Goal: Task Accomplishment & Management: Manage account settings

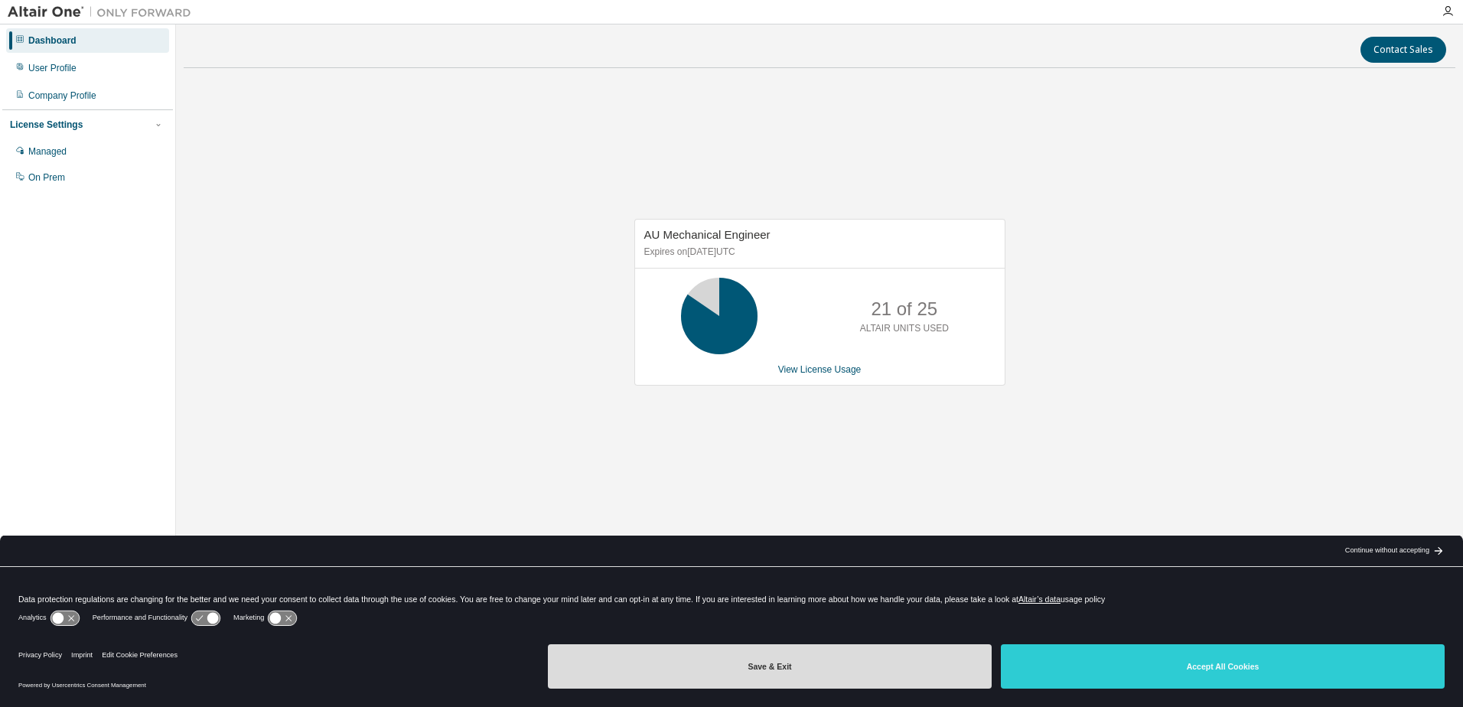
click at [956, 668] on button "Save & Exit" at bounding box center [770, 666] width 444 height 44
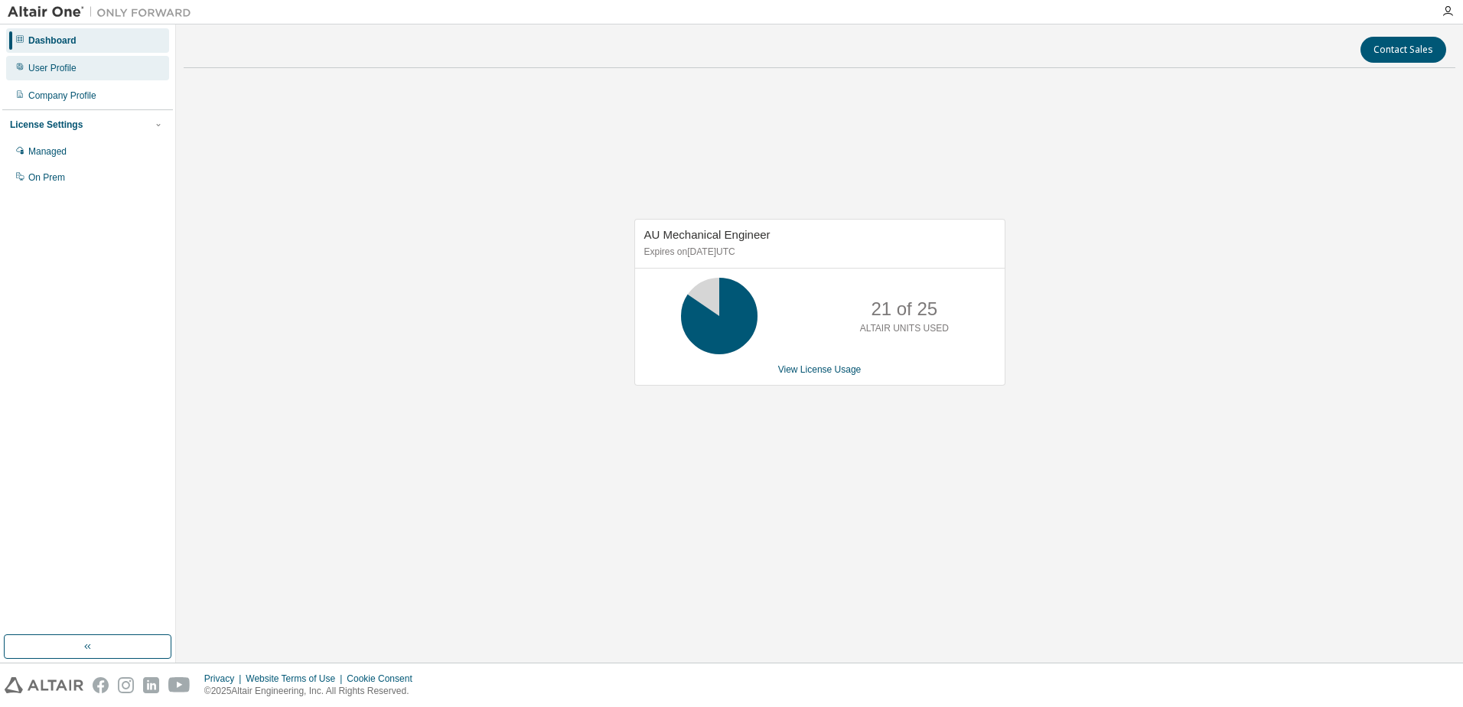
click at [37, 70] on div "User Profile" at bounding box center [52, 68] width 48 height 12
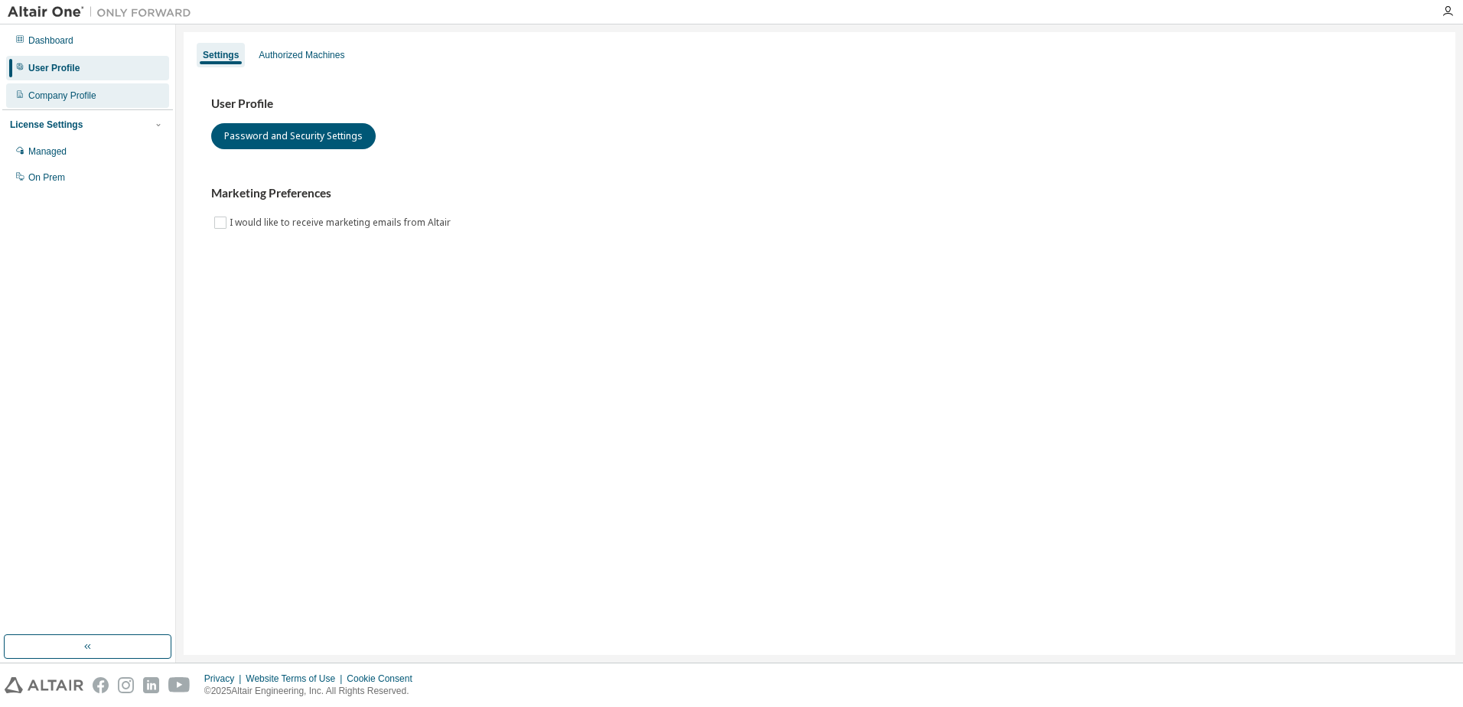
click at [65, 97] on div "Company Profile" at bounding box center [62, 96] width 68 height 12
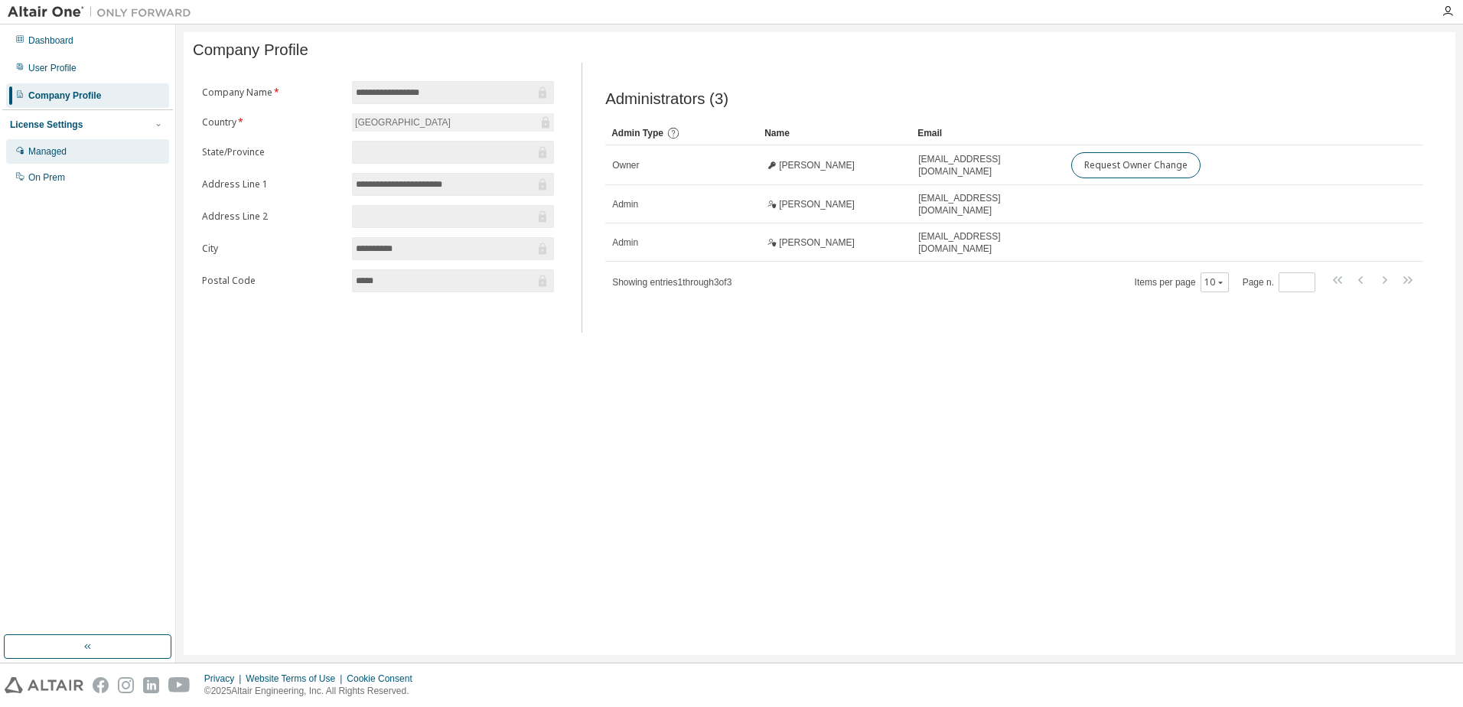
click at [50, 156] on div "Managed" at bounding box center [47, 151] width 38 height 12
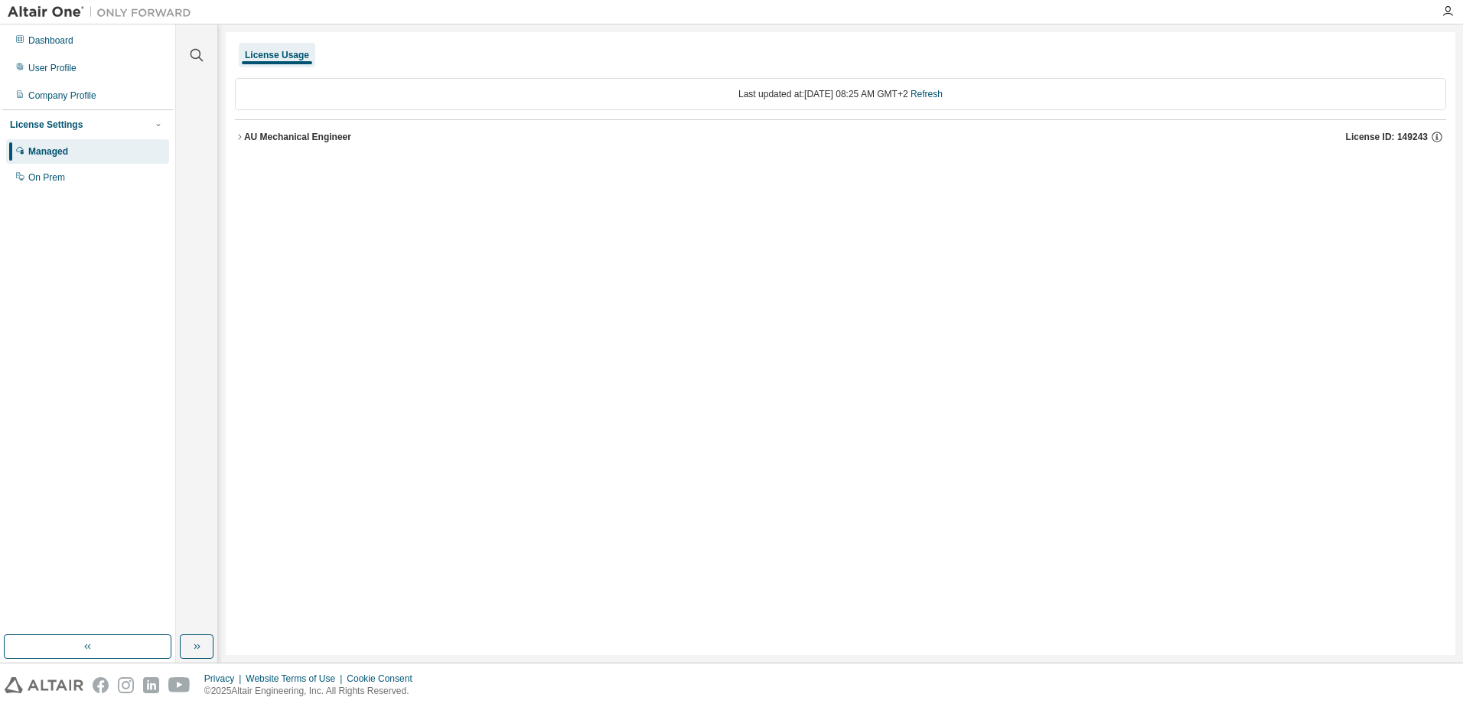
click at [239, 134] on icon "button" at bounding box center [239, 136] width 9 height 9
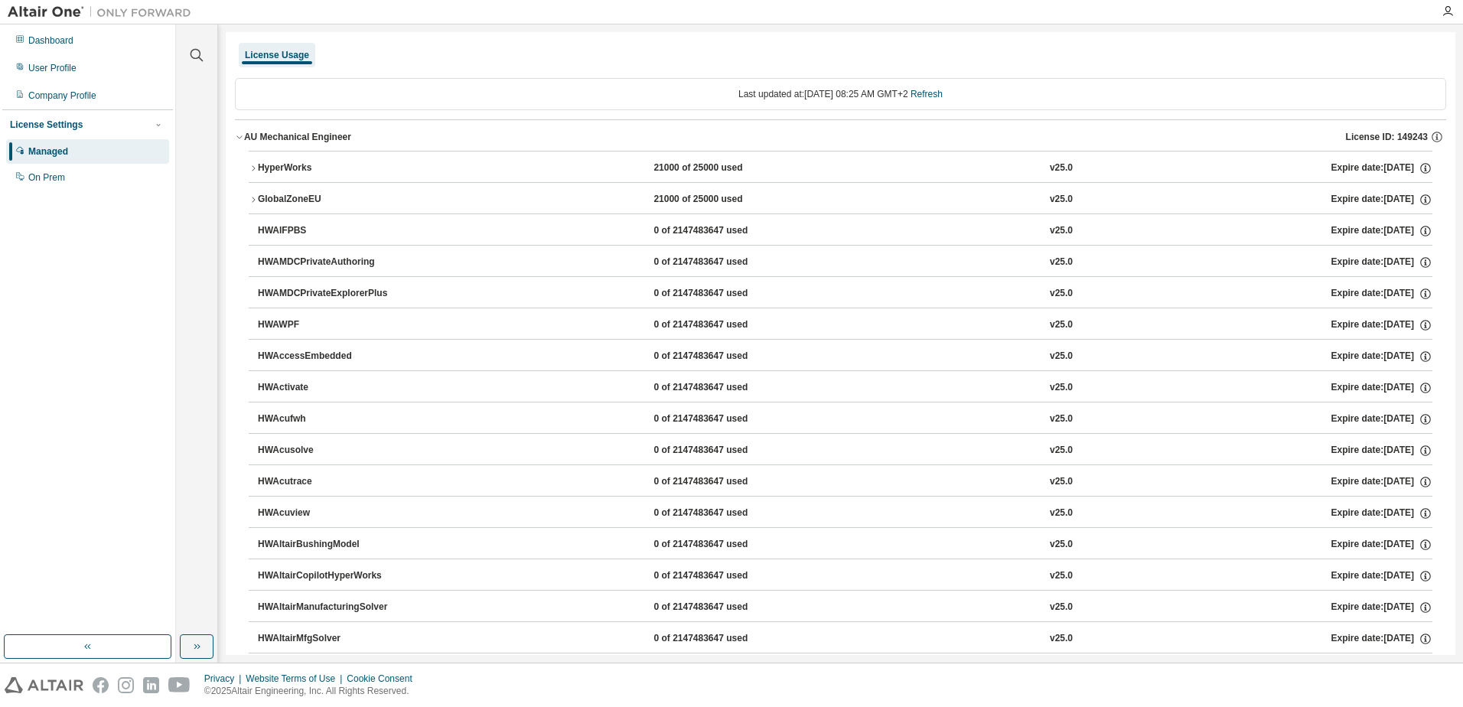
click at [253, 168] on icon "button" at bounding box center [253, 168] width 9 height 9
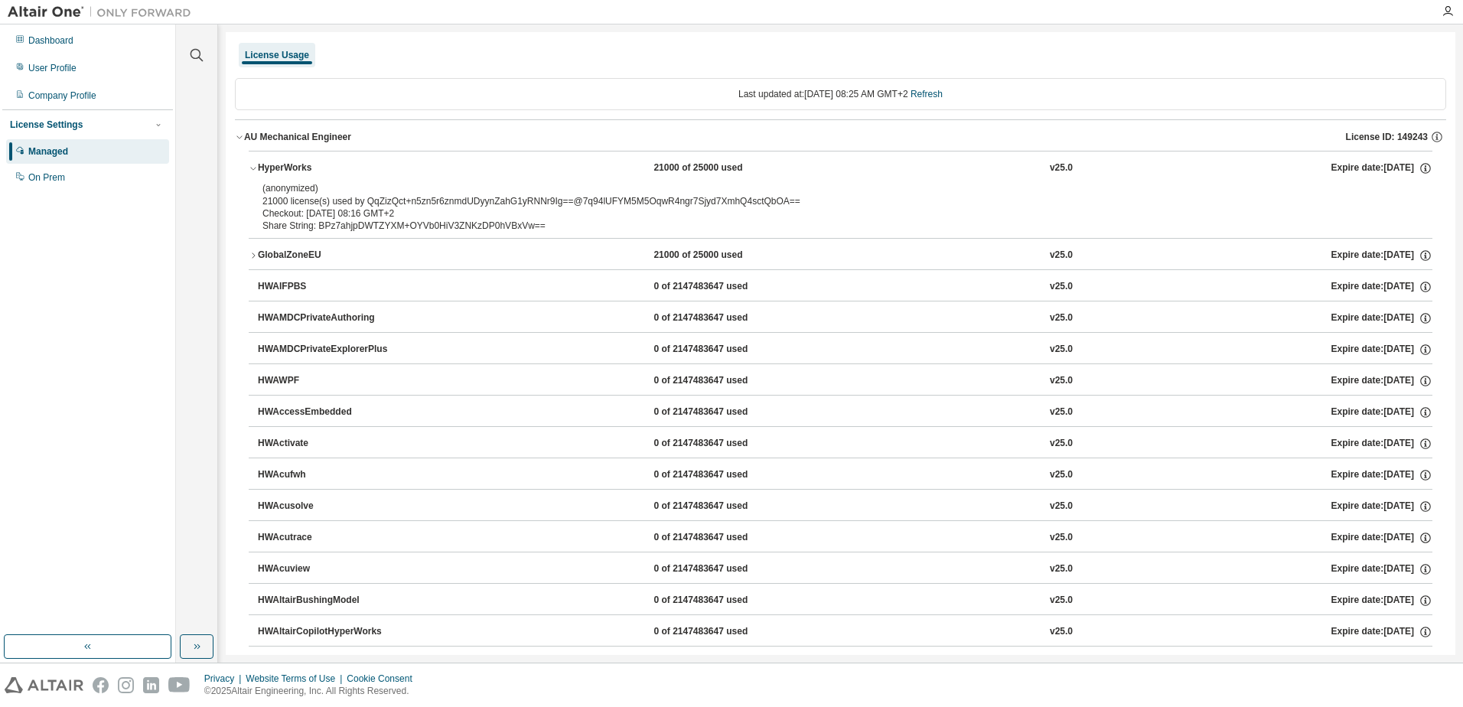
click at [253, 252] on icon "button" at bounding box center [253, 255] width 9 height 9
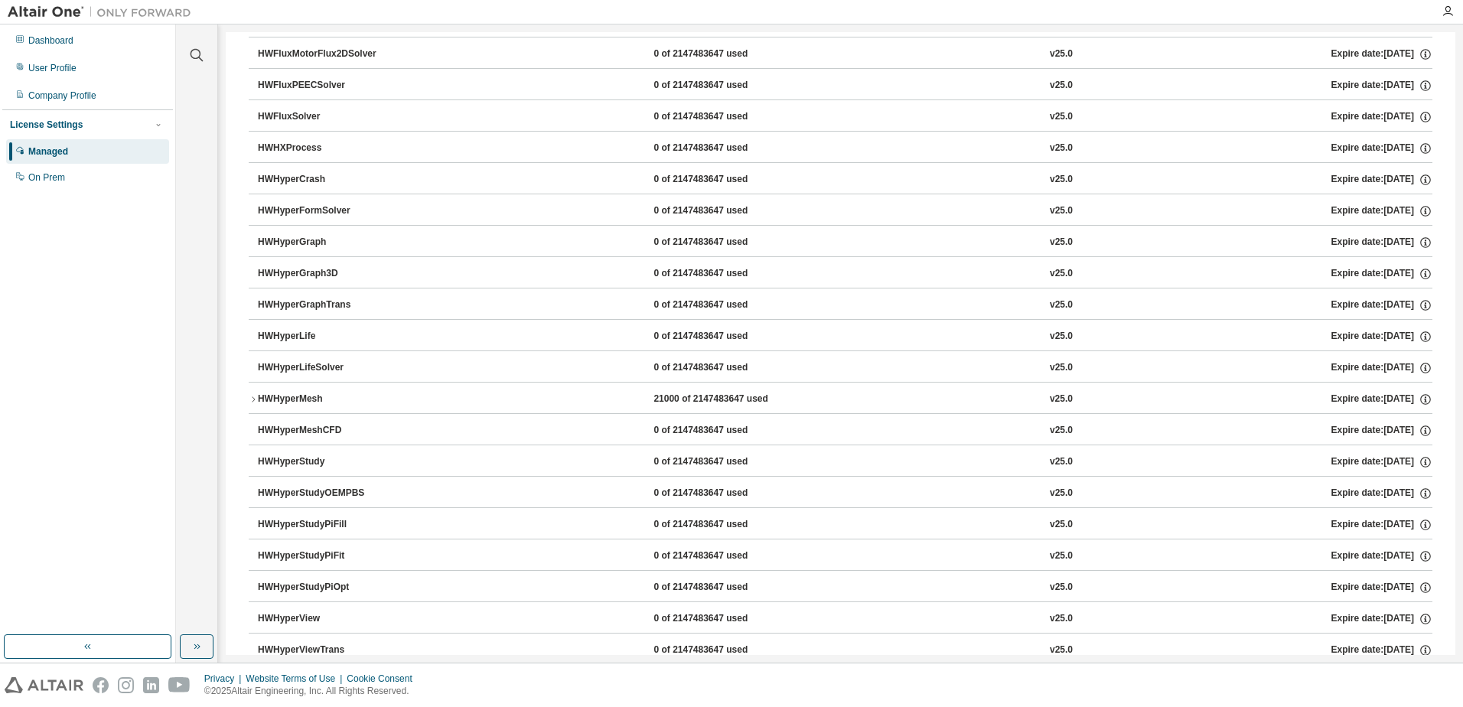
scroll to position [2601, 0]
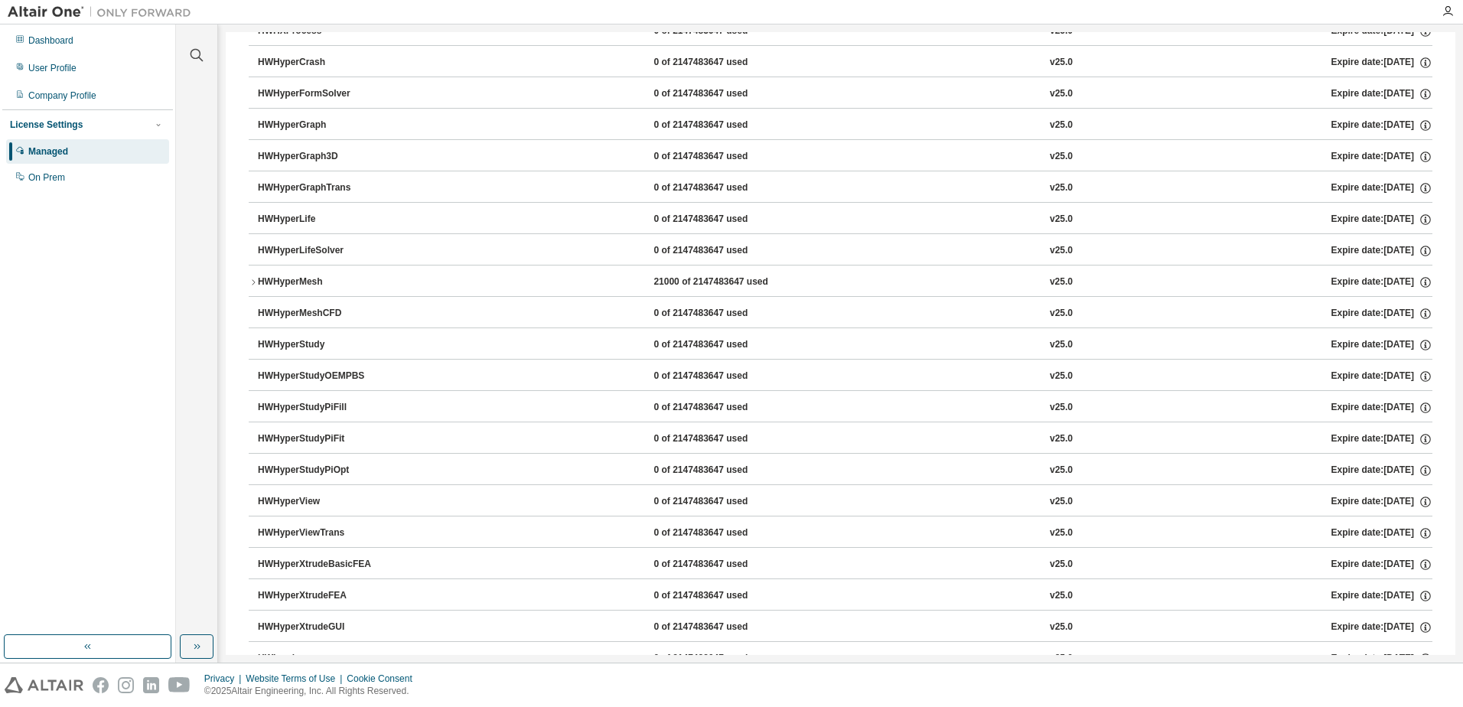
click at [249, 278] on icon "button" at bounding box center [253, 282] width 9 height 9
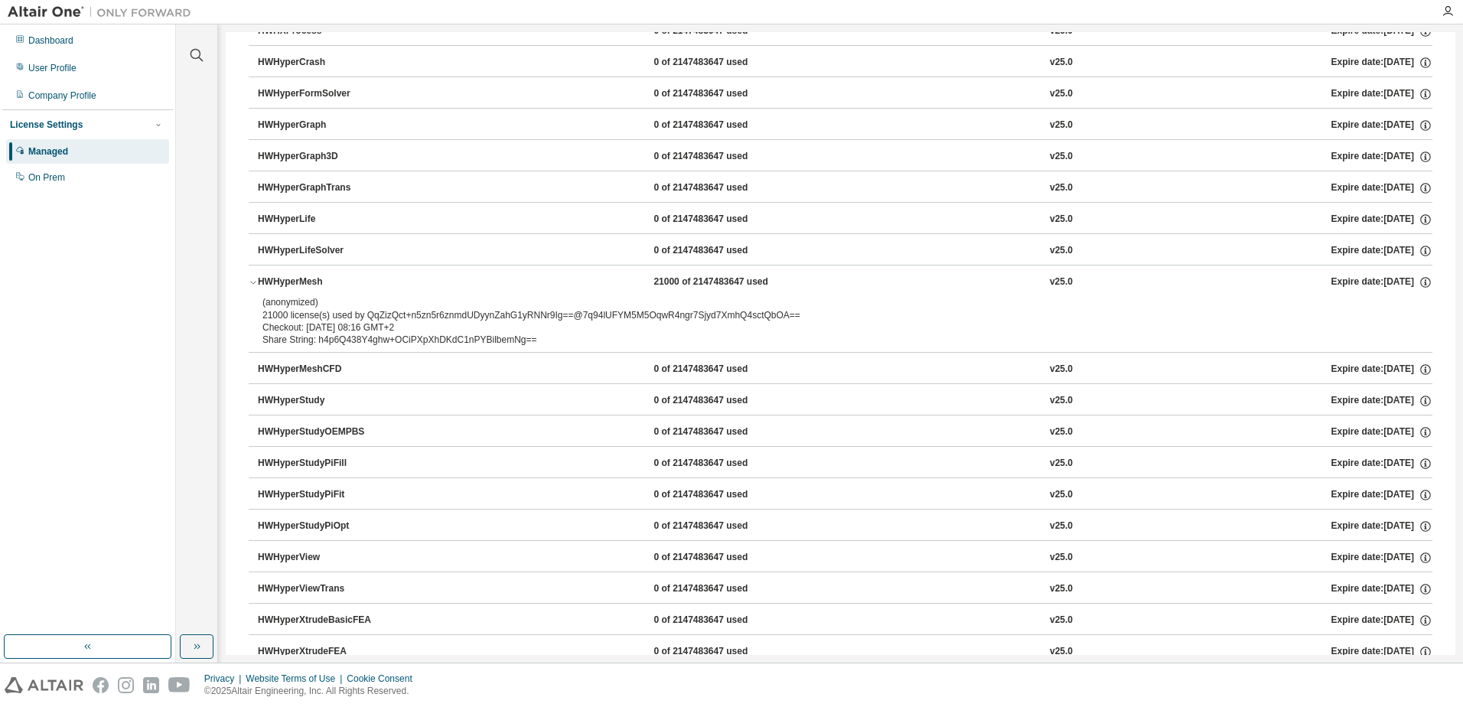
click at [249, 278] on icon "button" at bounding box center [253, 282] width 9 height 9
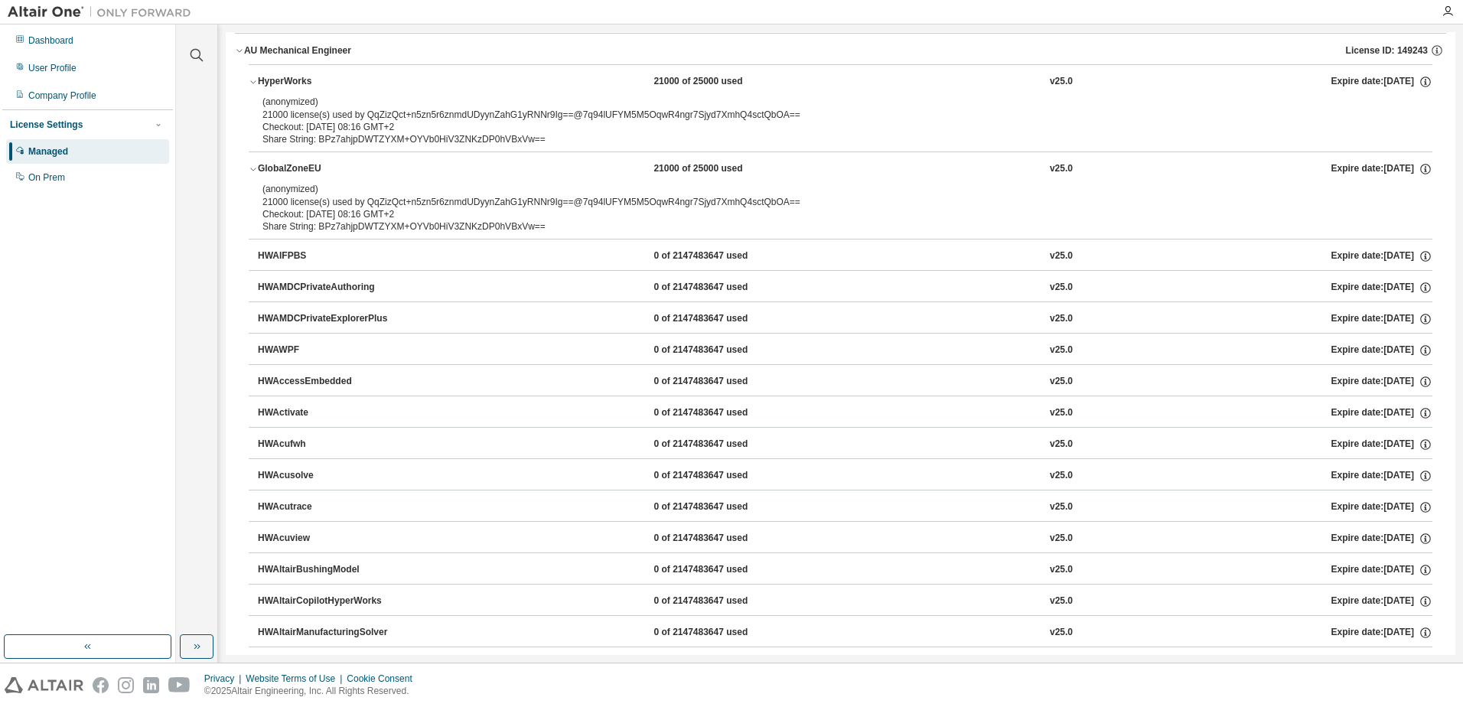
scroll to position [0, 0]
